Goal: Task Accomplishment & Management: Manage account settings

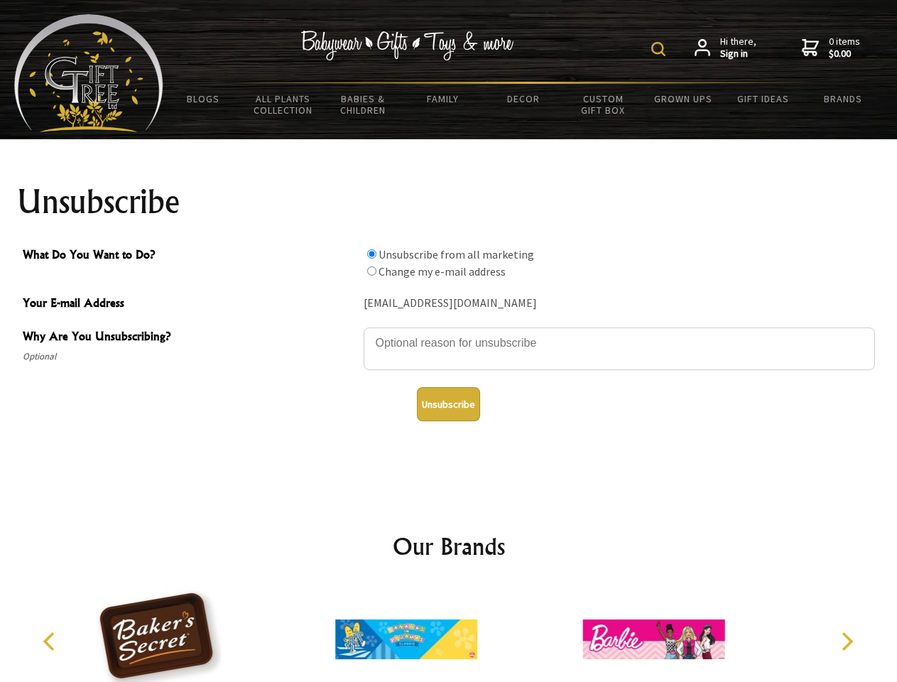
click at [661, 49] on img at bounding box center [659, 49] width 14 height 14
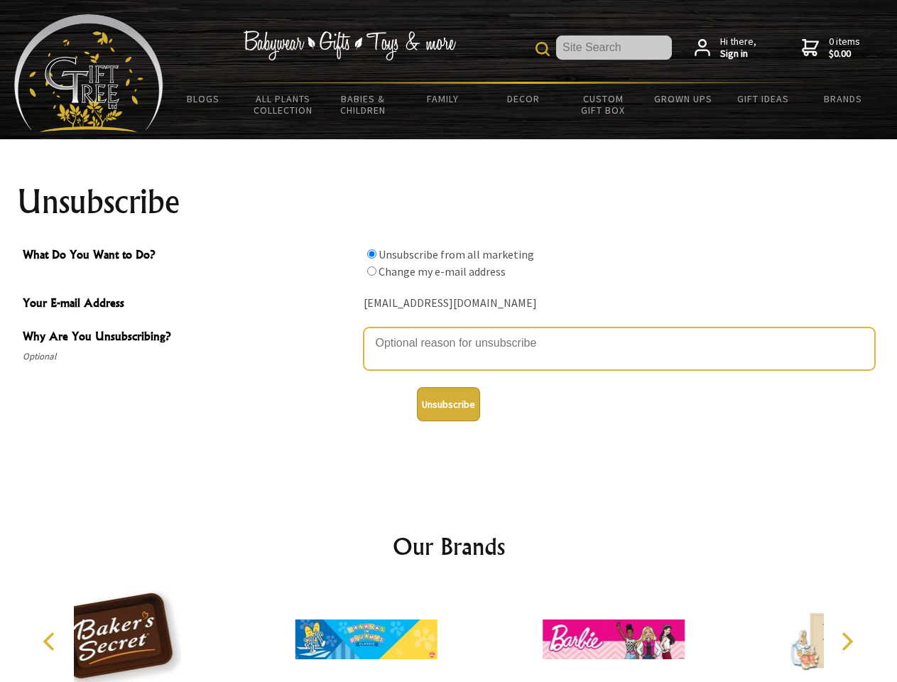
click at [449, 333] on textarea "Why Are You Unsubscribing?" at bounding box center [620, 349] width 512 height 43
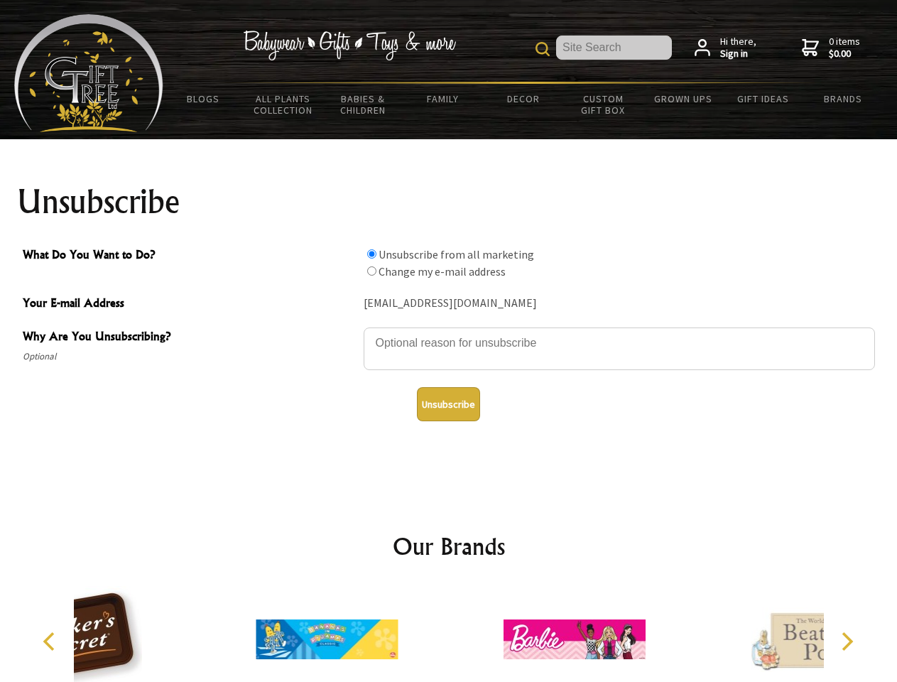
click at [372, 254] on input "What Do You Want to Do?" at bounding box center [371, 253] width 9 height 9
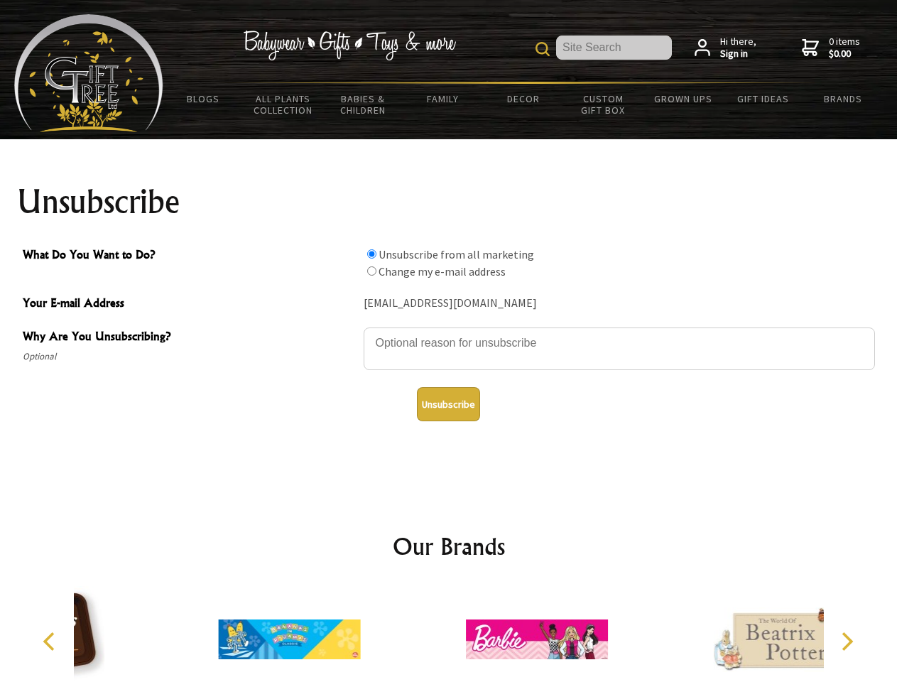
click at [372, 271] on input "What Do You Want to Do?" at bounding box center [371, 270] width 9 height 9
radio input "true"
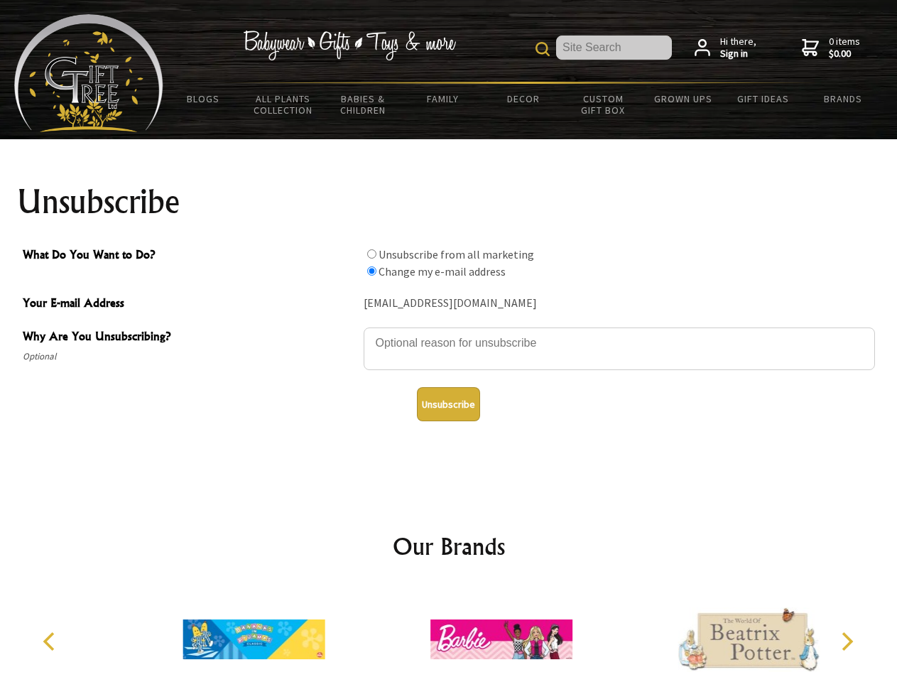
click at [448, 404] on button "Unsubscribe" at bounding box center [448, 404] width 63 height 34
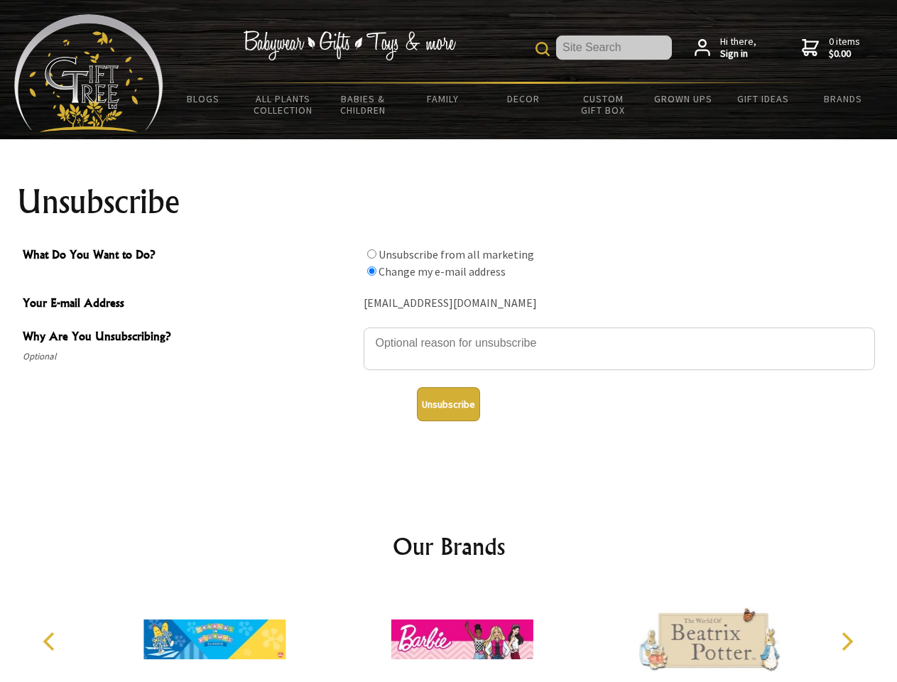
click at [51, 642] on icon "Previous" at bounding box center [50, 641] width 18 height 18
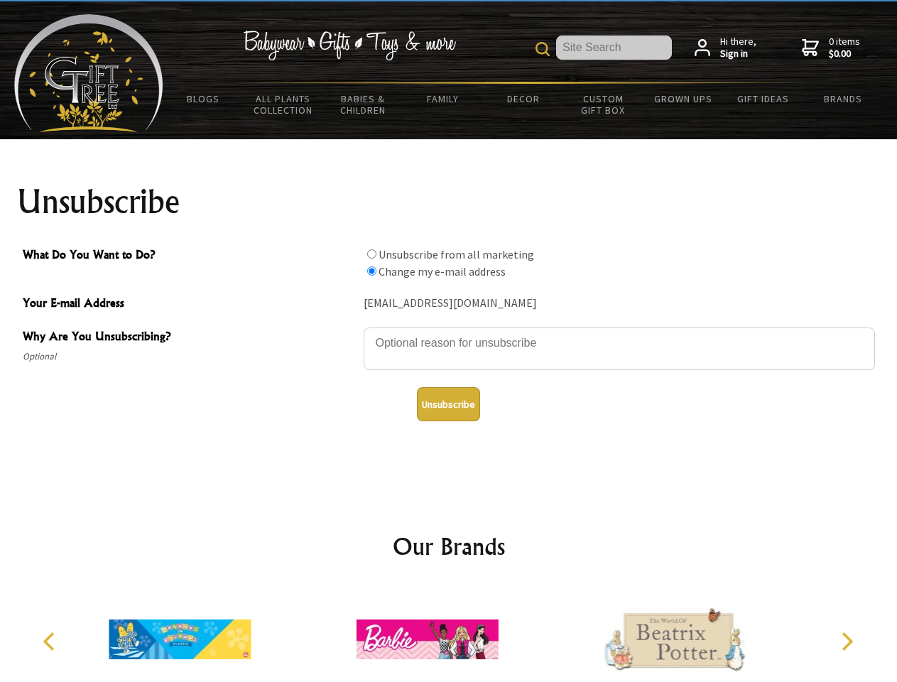
click at [847, 642] on icon "Next" at bounding box center [846, 641] width 18 height 18
